Goal: Obtain resource: Download file/media

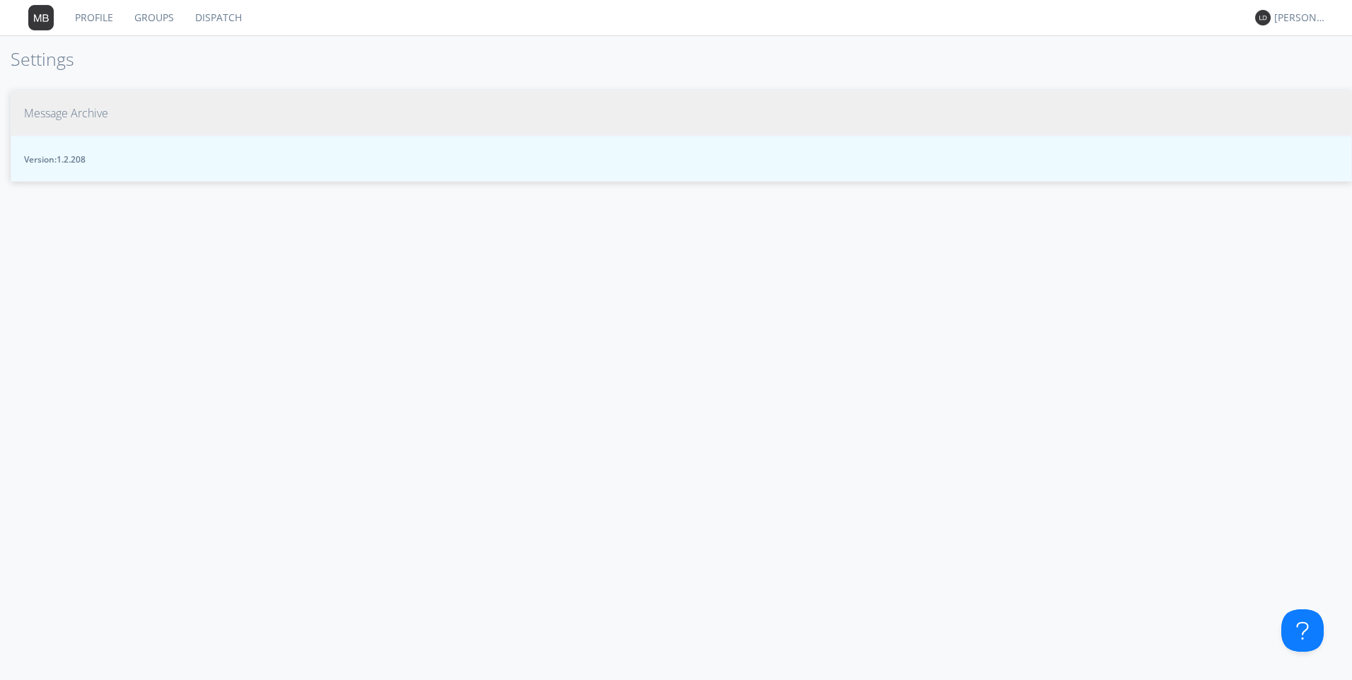
click at [100, 118] on span "Message Archive" at bounding box center [66, 113] width 84 height 16
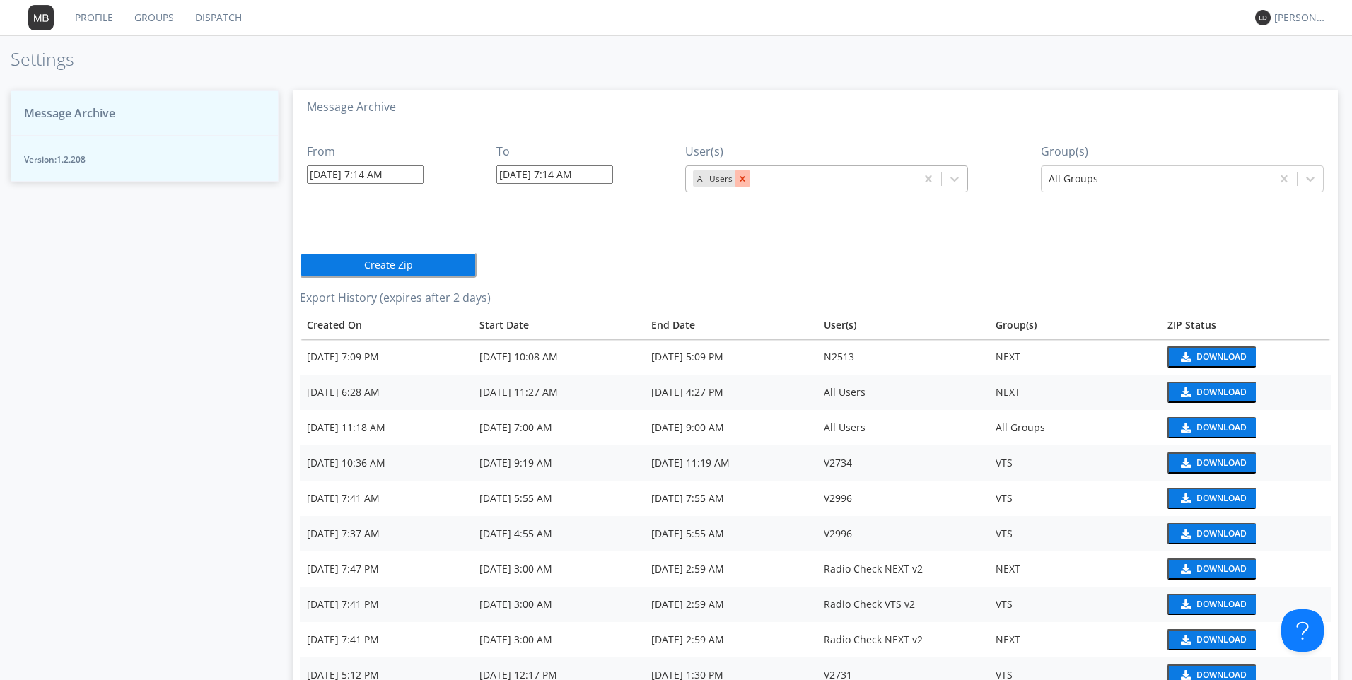
click at [742, 180] on icon "Remove All Users" at bounding box center [742, 179] width 10 height 10
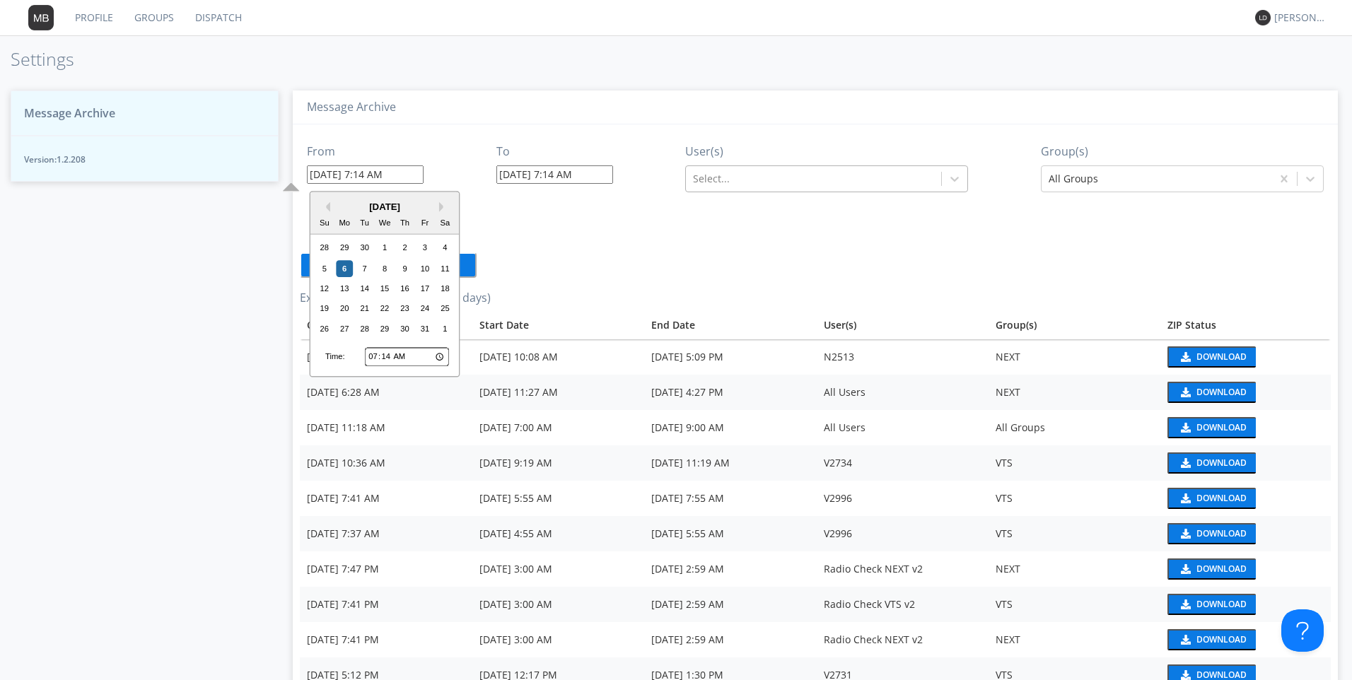
click at [373, 172] on input "[DATE] 7:14 AM" at bounding box center [365, 174] width 117 height 18
click at [364, 327] on div "28" at bounding box center [364, 328] width 17 height 17
type input "[DATE] 7:14 AM"
type input "[DATE] 7:15 AM"
click at [350, 175] on input "[DATE] 7:14 AM" at bounding box center [365, 174] width 117 height 18
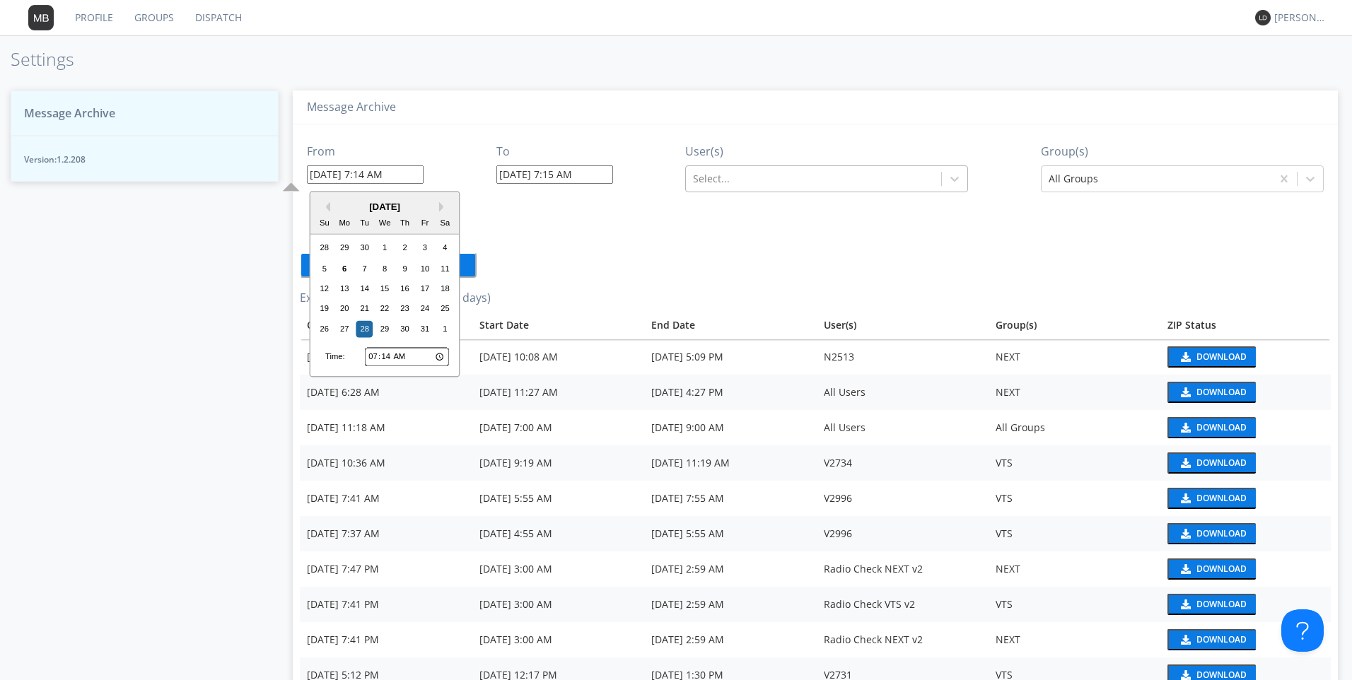
click at [335, 208] on div "[DATE]" at bounding box center [384, 206] width 148 height 13
click at [331, 208] on div "[DATE]" at bounding box center [384, 206] width 148 height 13
click at [325, 207] on button "Previous Month" at bounding box center [325, 207] width 10 height 10
click at [329, 331] on div "28" at bounding box center [324, 328] width 17 height 17
type input "[DATE] 7:14 AM"
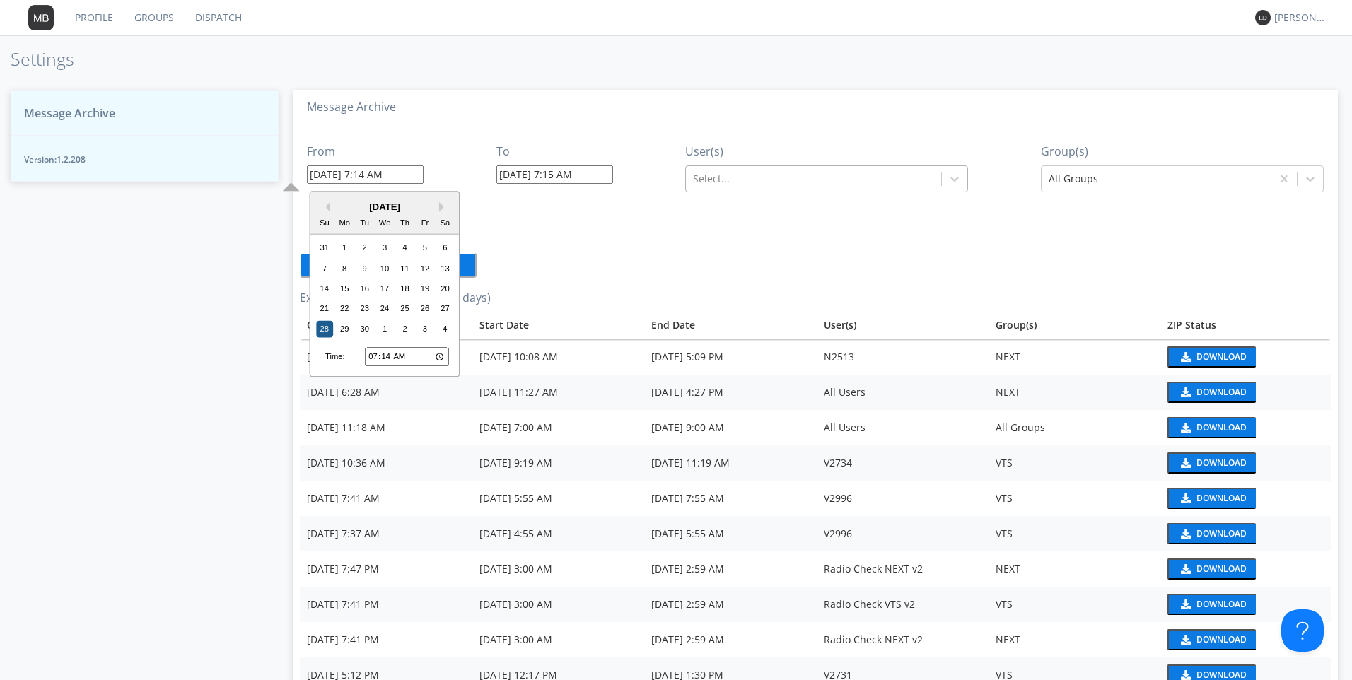
type input "[DATE] 7:14 AM"
click at [369, 173] on input "[DATE] 7:14 AM" at bounding box center [365, 174] width 117 height 18
type input "[DATE] :14 AM"
click at [375, 353] on input "07:14" at bounding box center [407, 357] width 84 height 18
type input "01:14"
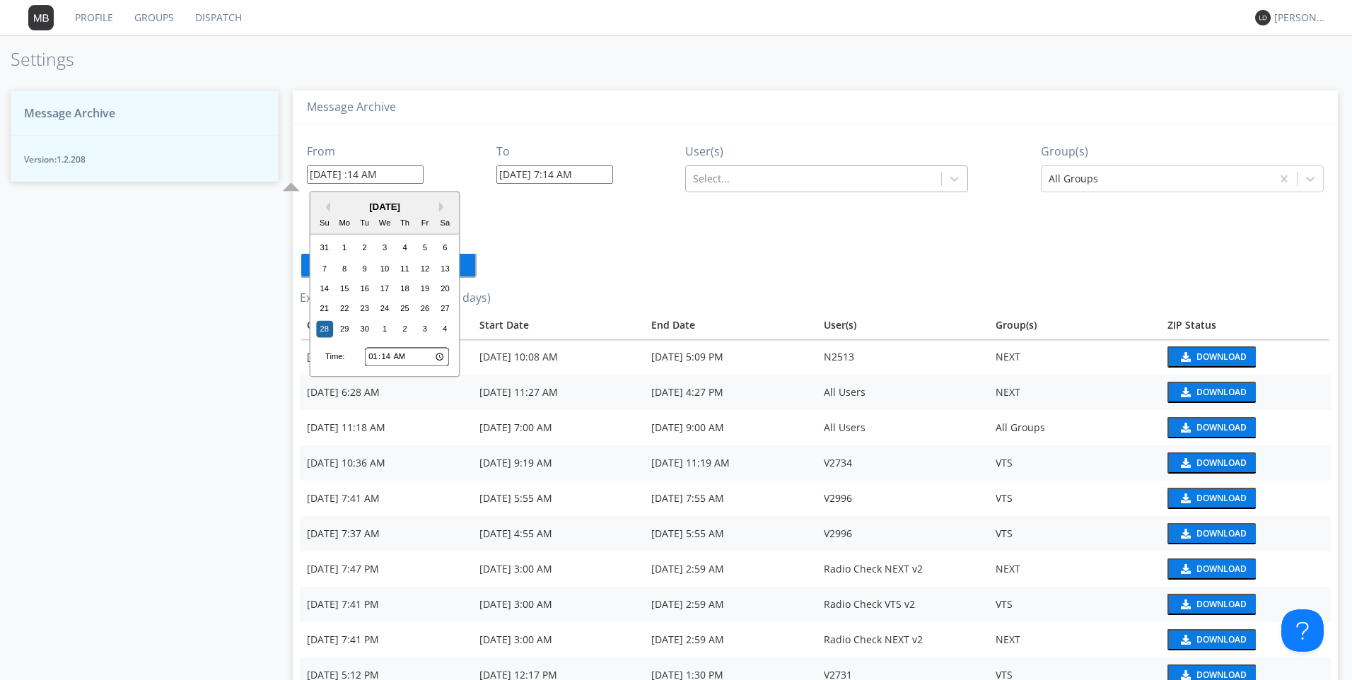
type input "[DATE] 1:14 AM"
type input "00:14"
type input "[DATE] 12:14 AM"
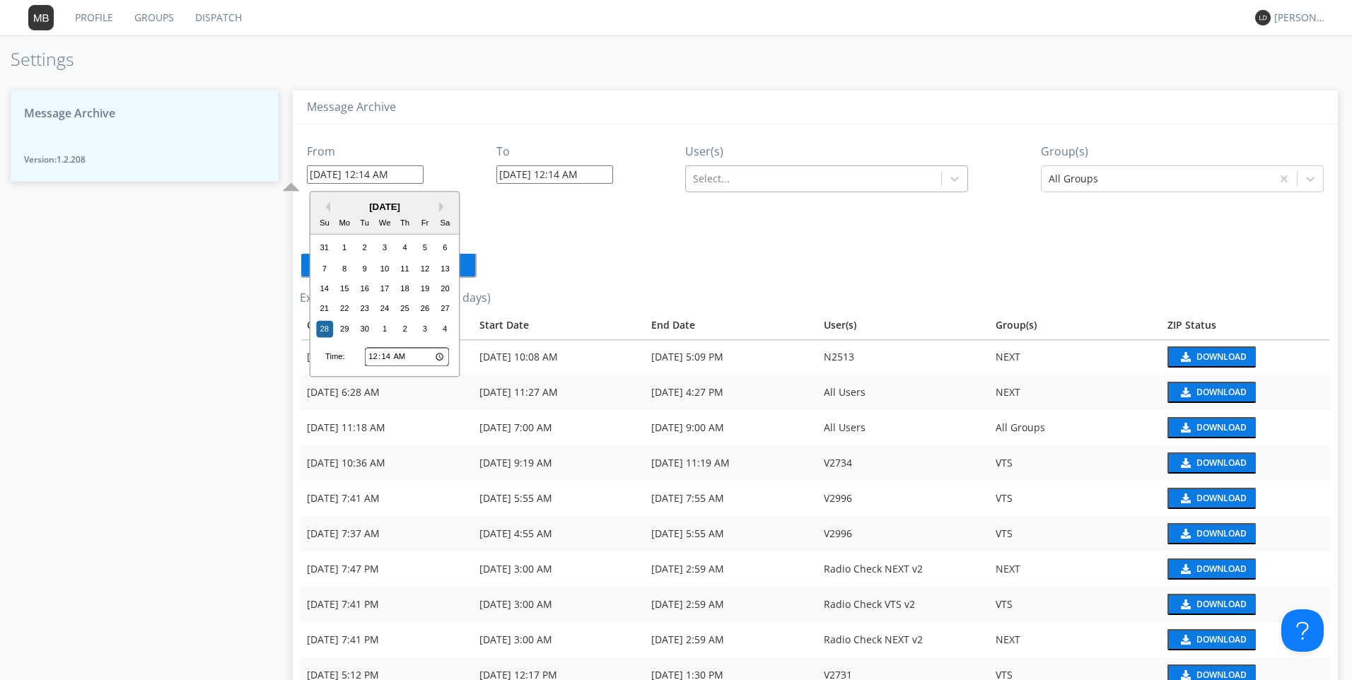
click at [389, 354] on input "00:14" at bounding box center [407, 357] width 84 height 18
type input "00:00"
type input "[DATE] 12:00 AM"
type input "00:03"
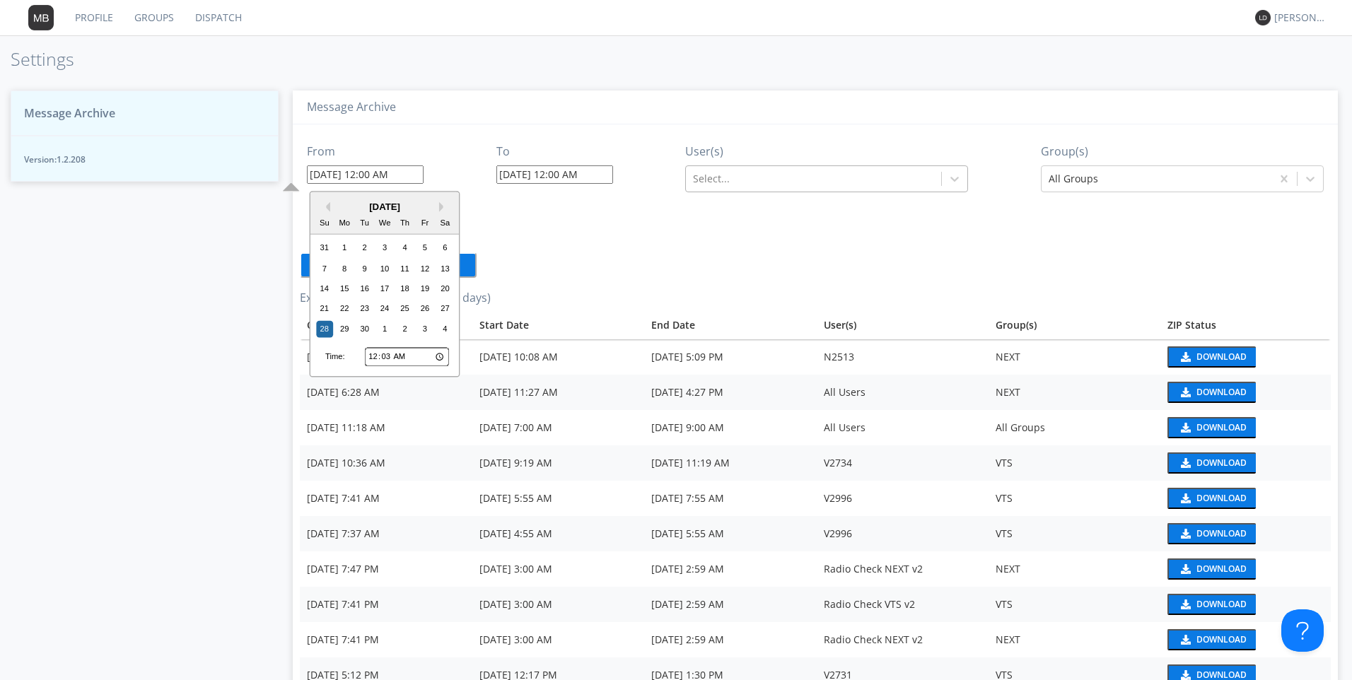
type input "[DATE] 12:03 AM"
type input "12:03"
type input "[DATE] 12:03 PM"
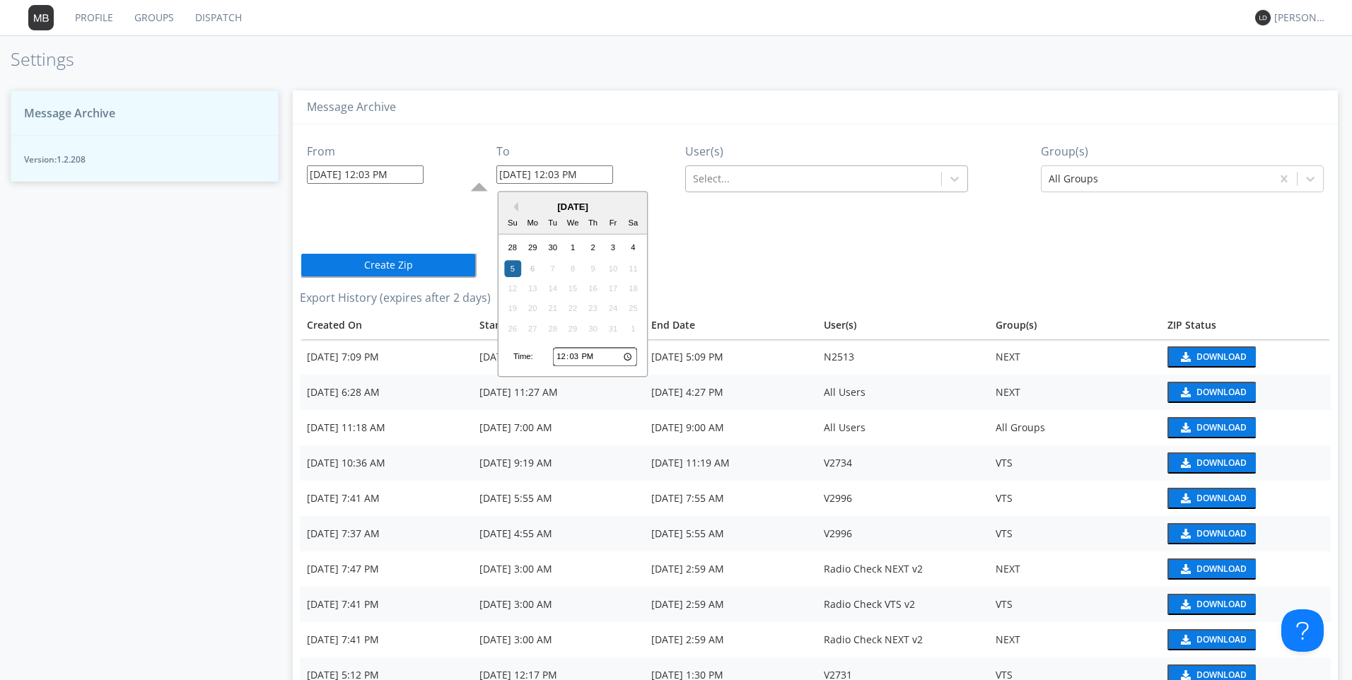
click at [517, 178] on input "[DATE] 12:03 PM" at bounding box center [554, 174] width 117 height 18
click at [515, 206] on button "Previous Month" at bounding box center [513, 207] width 10 height 10
click at [515, 325] on div "28" at bounding box center [512, 328] width 17 height 17
type input "[DATE] 12:03 PM"
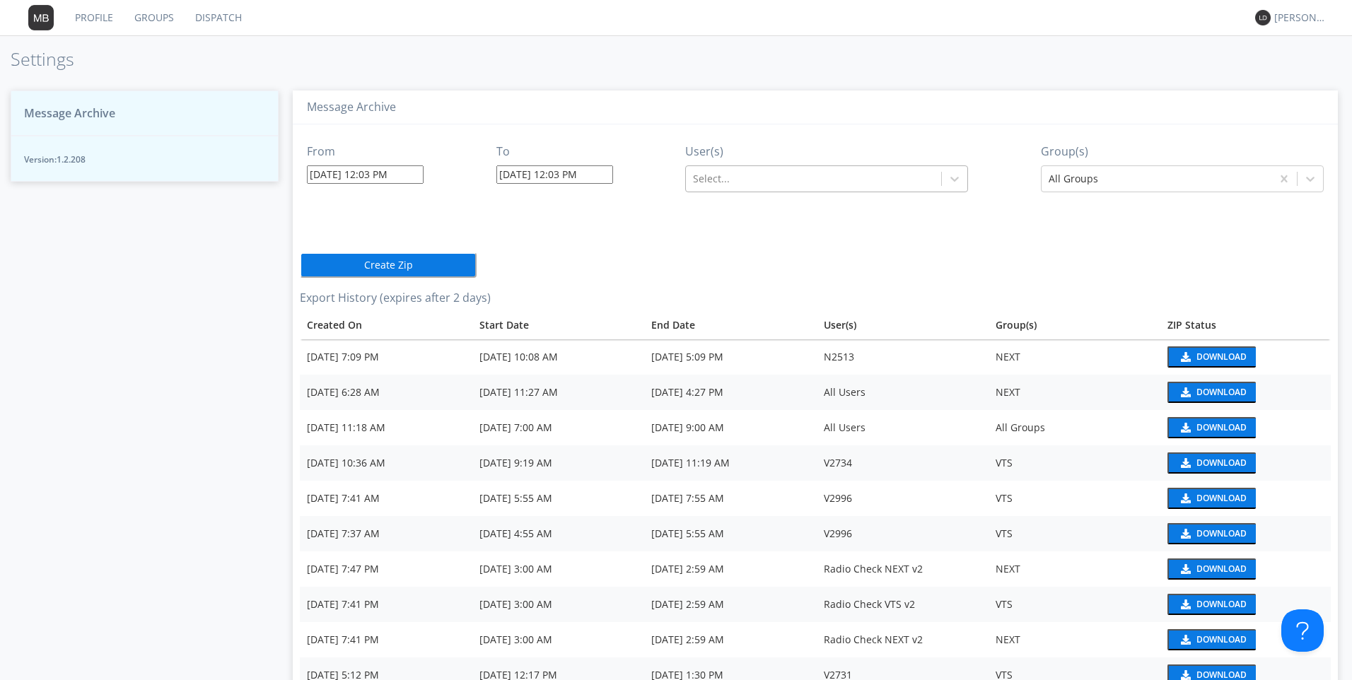
click at [575, 176] on input "[DATE] 12:03 PM" at bounding box center [554, 174] width 117 height 18
click at [564, 359] on input "12:03" at bounding box center [595, 357] width 84 height 18
type input "13:03"
type input "[DATE] 1:03 PM"
click at [576, 358] on input "13:03" at bounding box center [595, 357] width 84 height 18
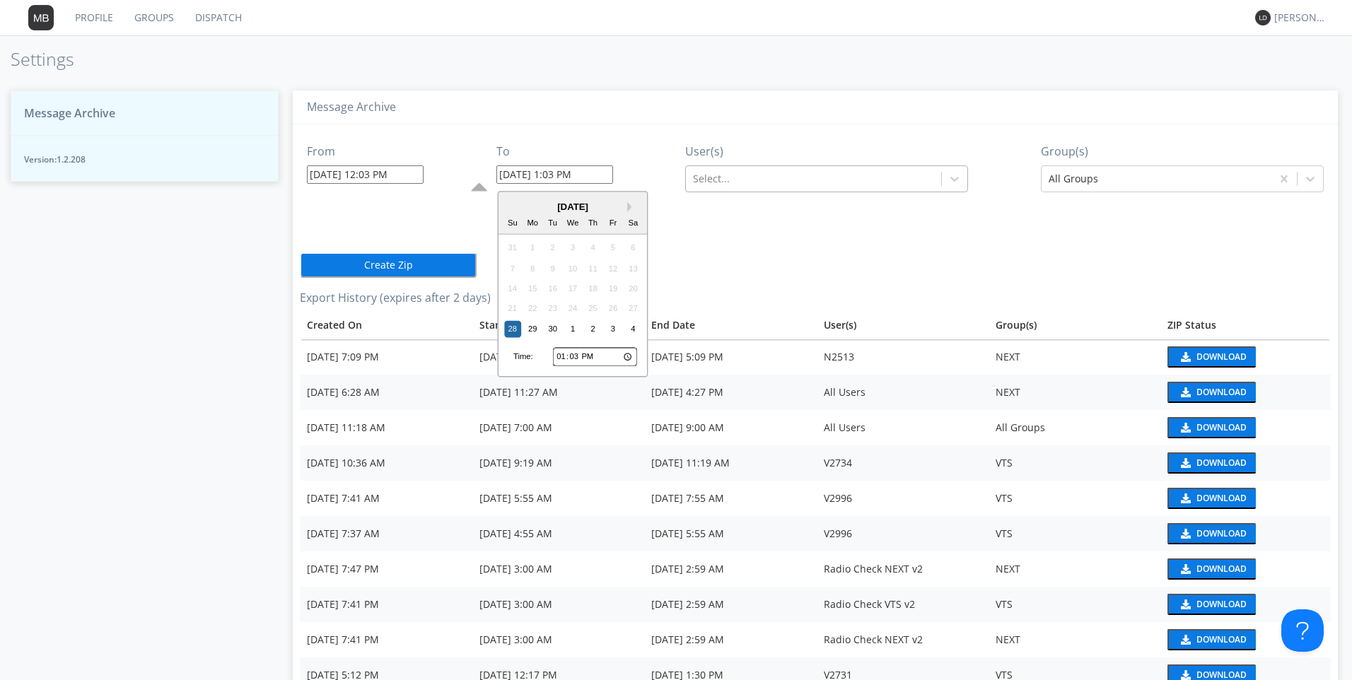
type input "13:01"
type input "[DATE] 1:01 PM"
type input "13:10"
type input "[DATE] 1:10 PM"
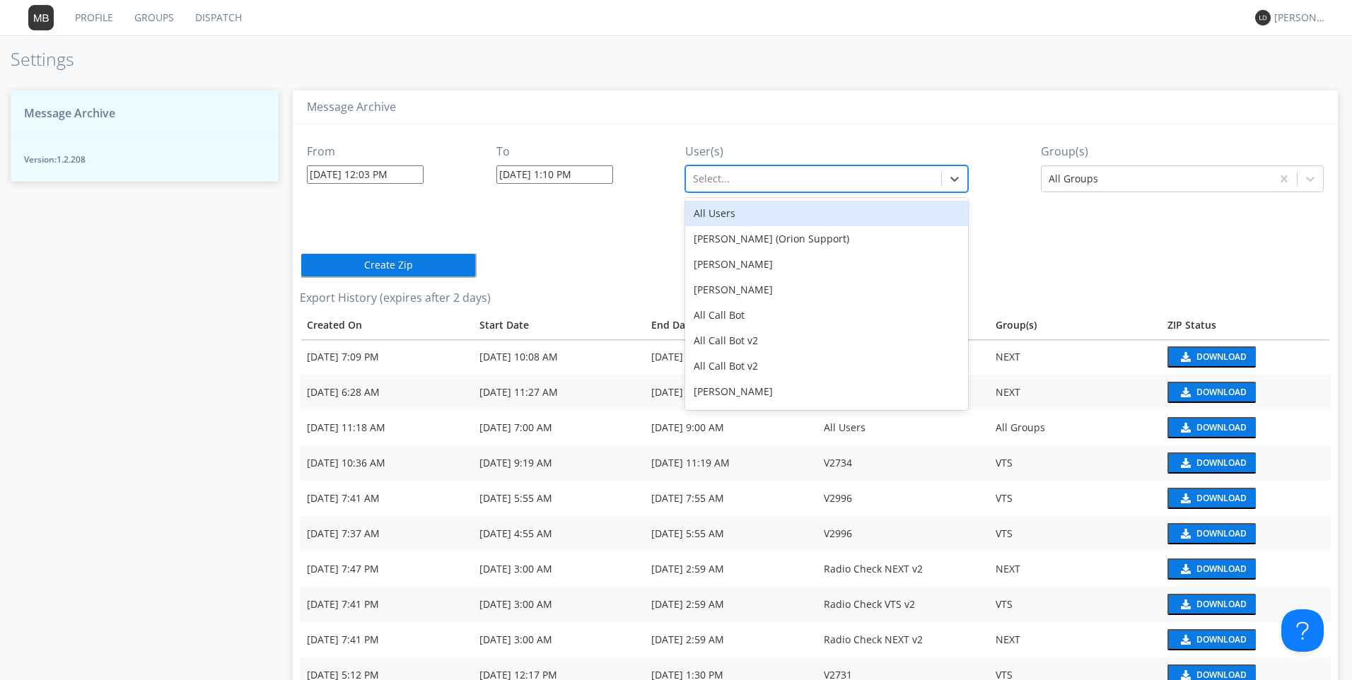
click at [750, 175] on div at bounding box center [813, 178] width 241 height 17
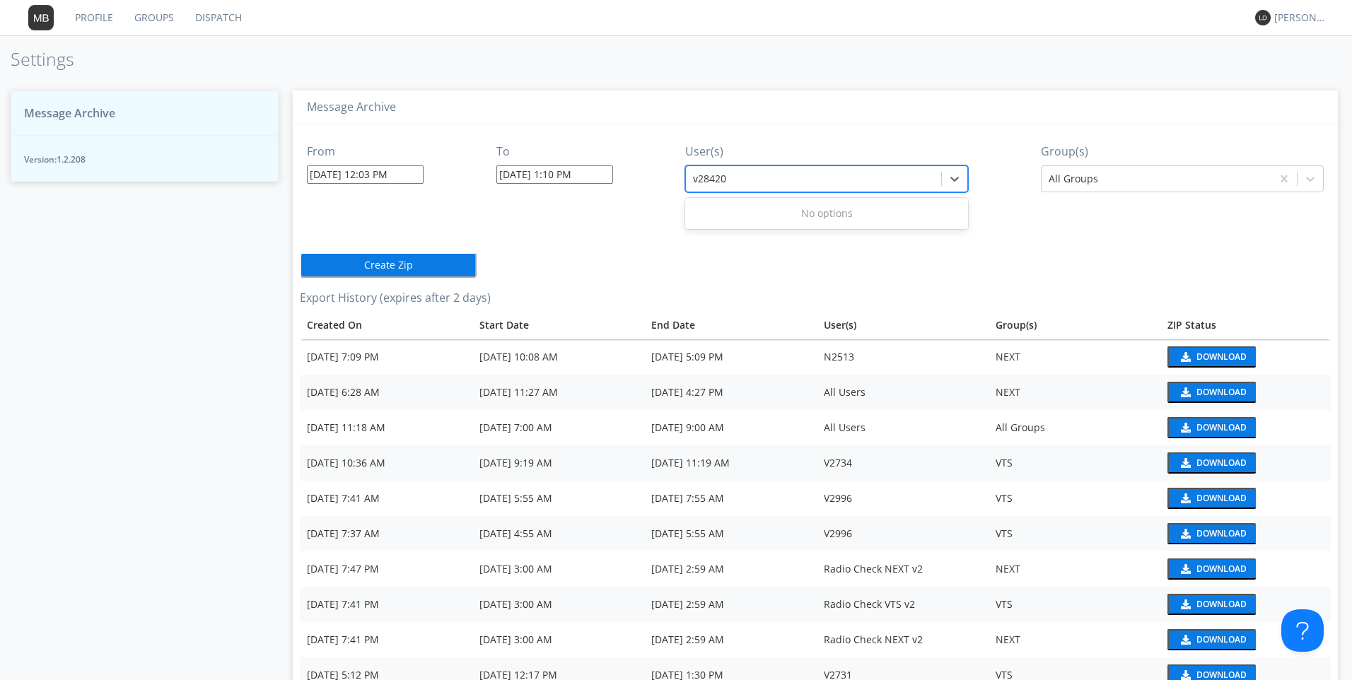
type input "v2842"
click at [708, 219] on div "V2842" at bounding box center [826, 213] width 283 height 25
click at [1111, 171] on div at bounding box center [1157, 178] width 216 height 17
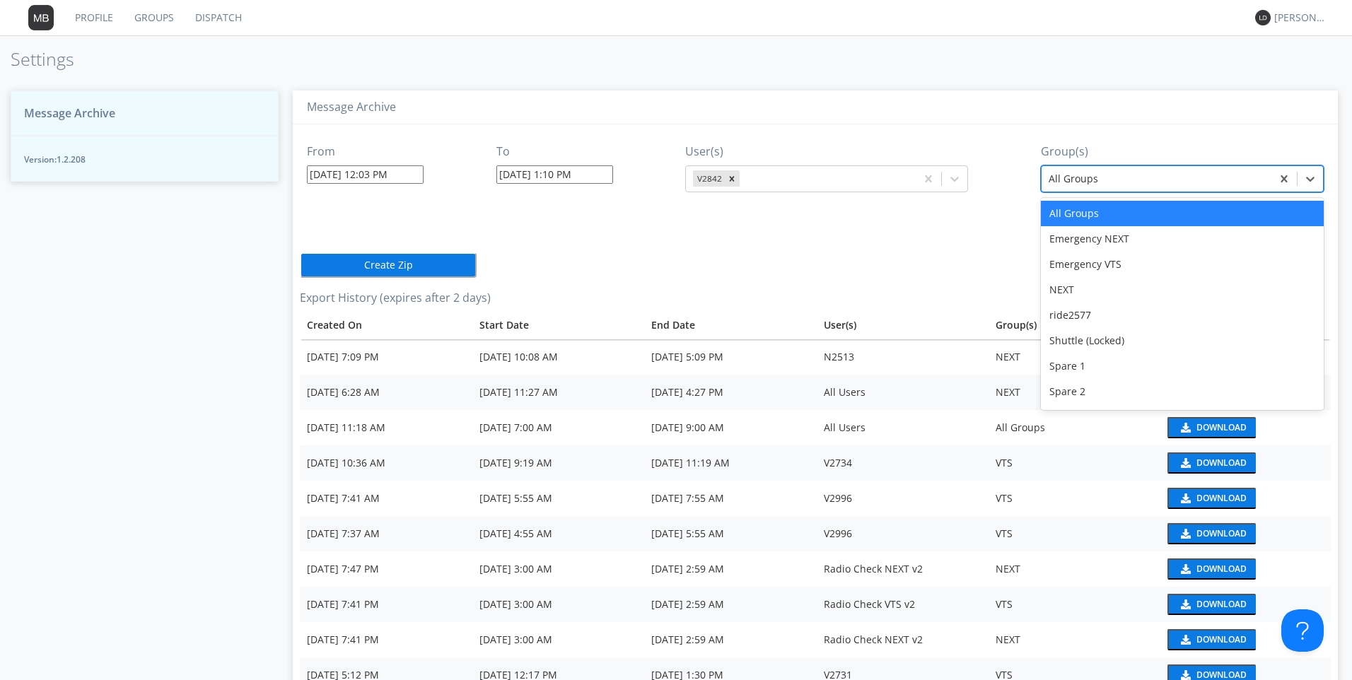
type input "v"
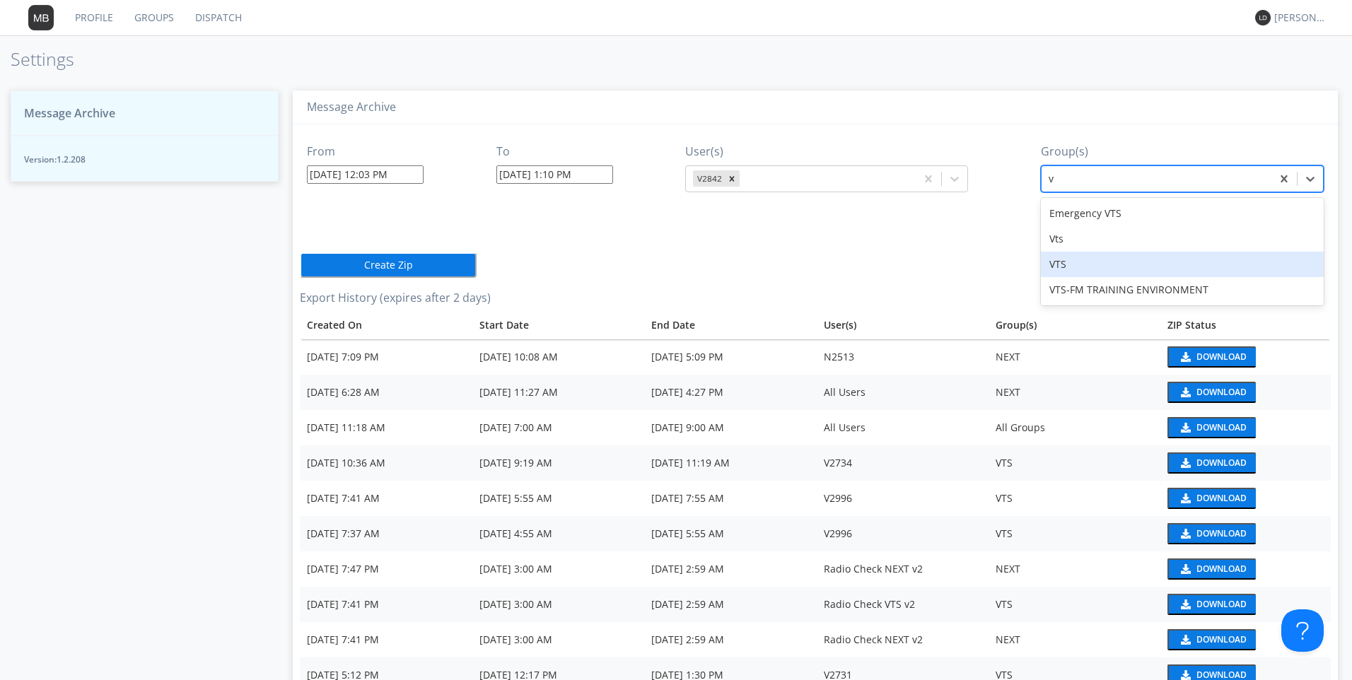
click at [1068, 263] on div "VTS" at bounding box center [1182, 264] width 283 height 25
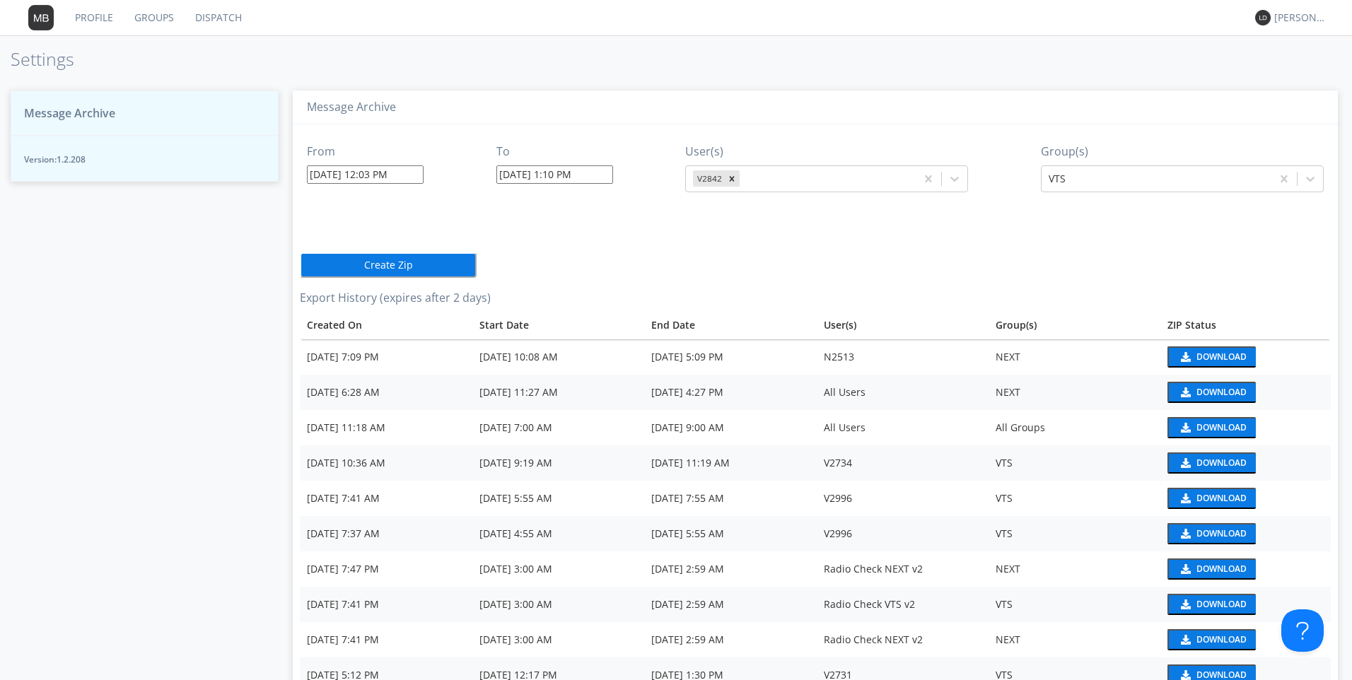
click at [1209, 261] on div "From [DATE] 12:03 PM To [DATE] 1:10 PM User(s) V2842 Group(s) VTS Create Zip Ex…" at bounding box center [815, 602] width 1031 height 957
click at [403, 266] on button "Create Zip" at bounding box center [388, 264] width 177 height 25
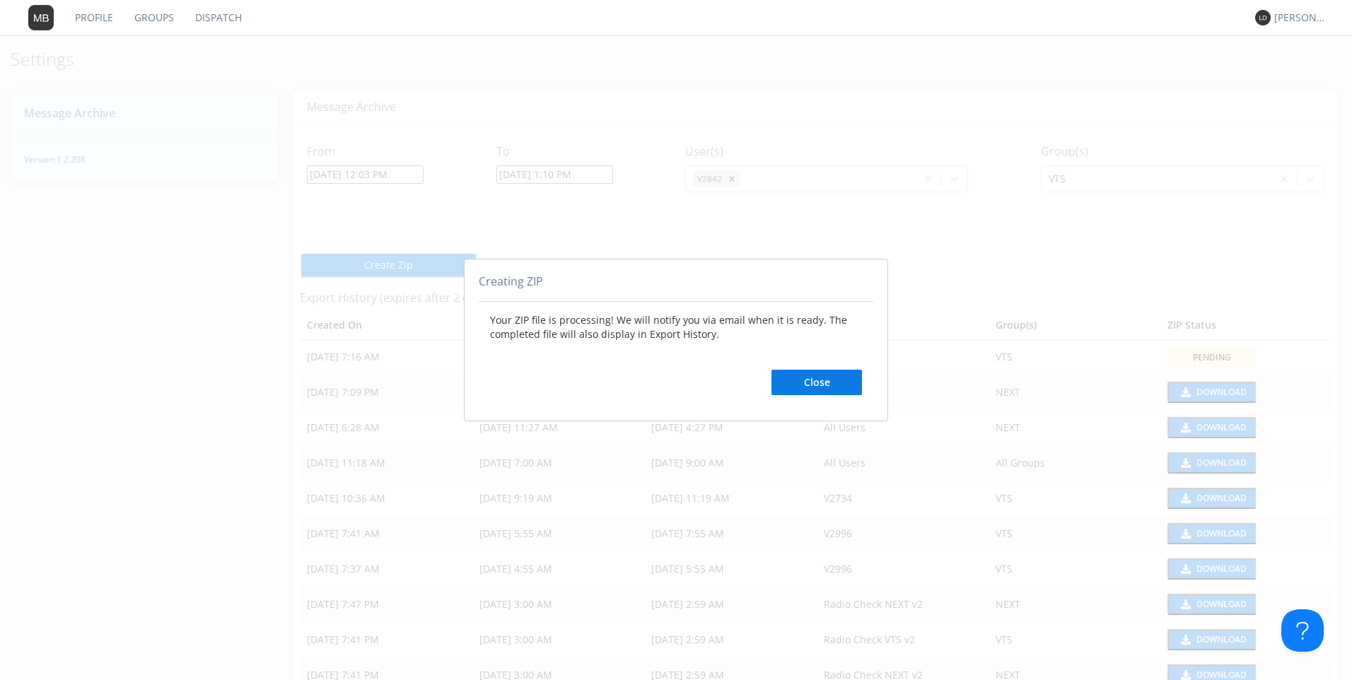
click at [840, 378] on button "Close" at bounding box center [816, 382] width 91 height 25
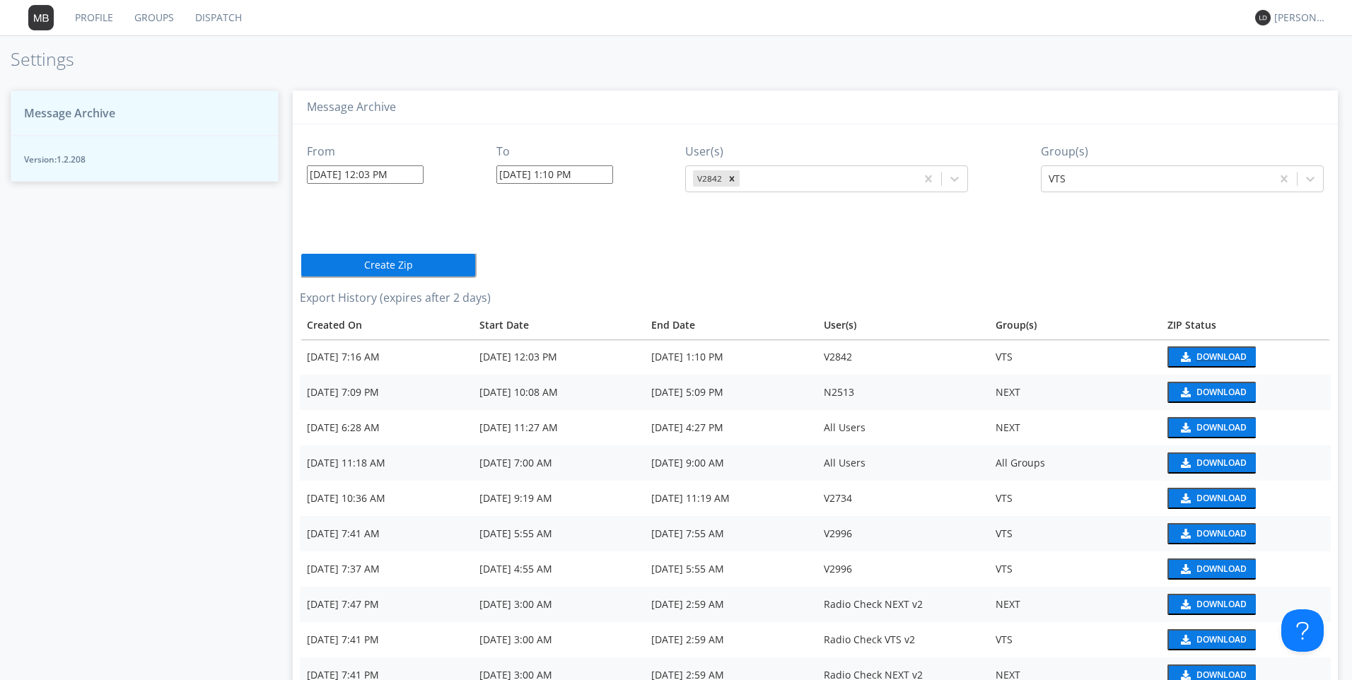
click at [1204, 360] on div "Download" at bounding box center [1221, 357] width 50 height 8
click at [1297, 21] on div "[PERSON_NAME]*" at bounding box center [1300, 18] width 53 height 14
click at [1290, 73] on div "Log Out" at bounding box center [1307, 74] width 73 height 25
